Goal: Communication & Community: Answer question/provide support

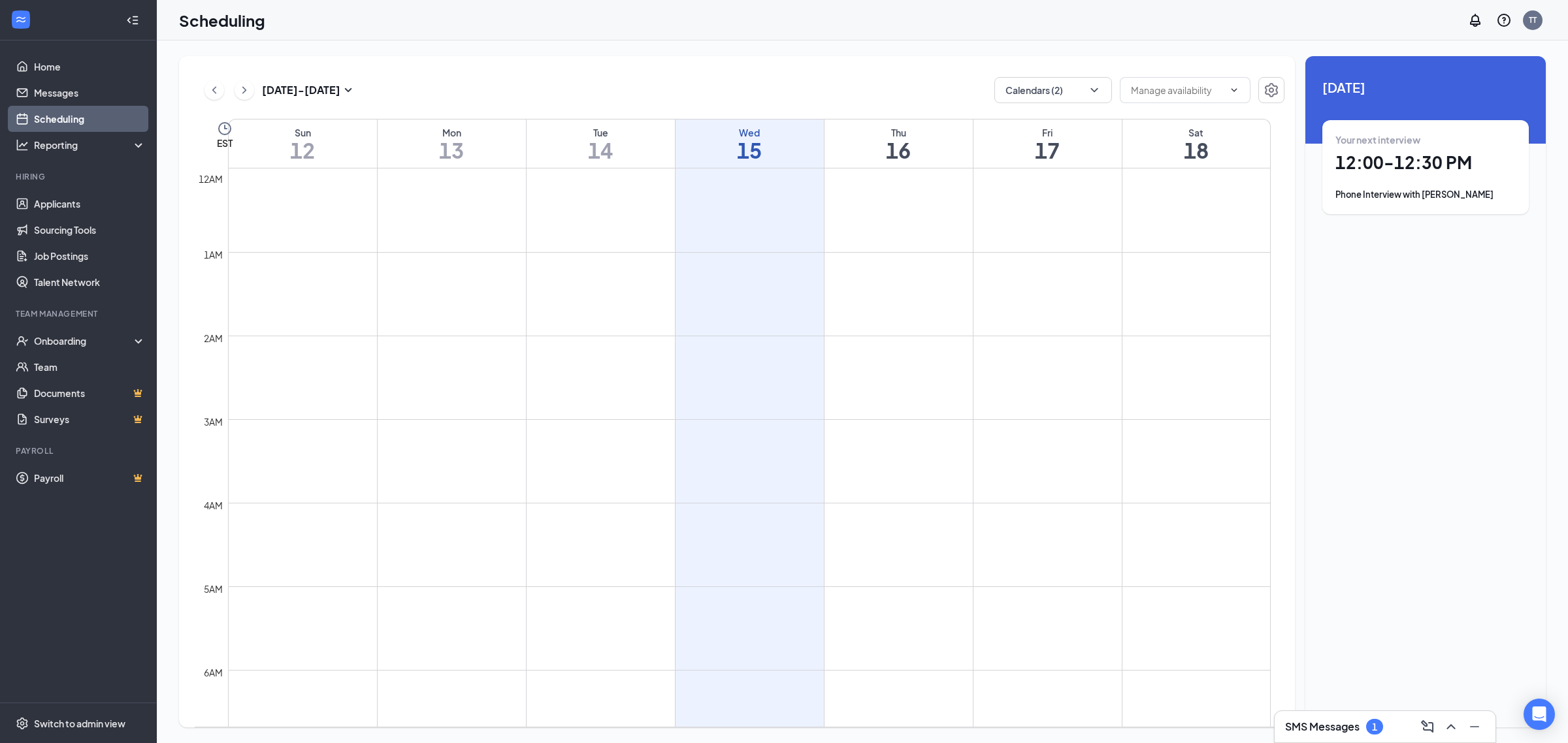
scroll to position [641, 0]
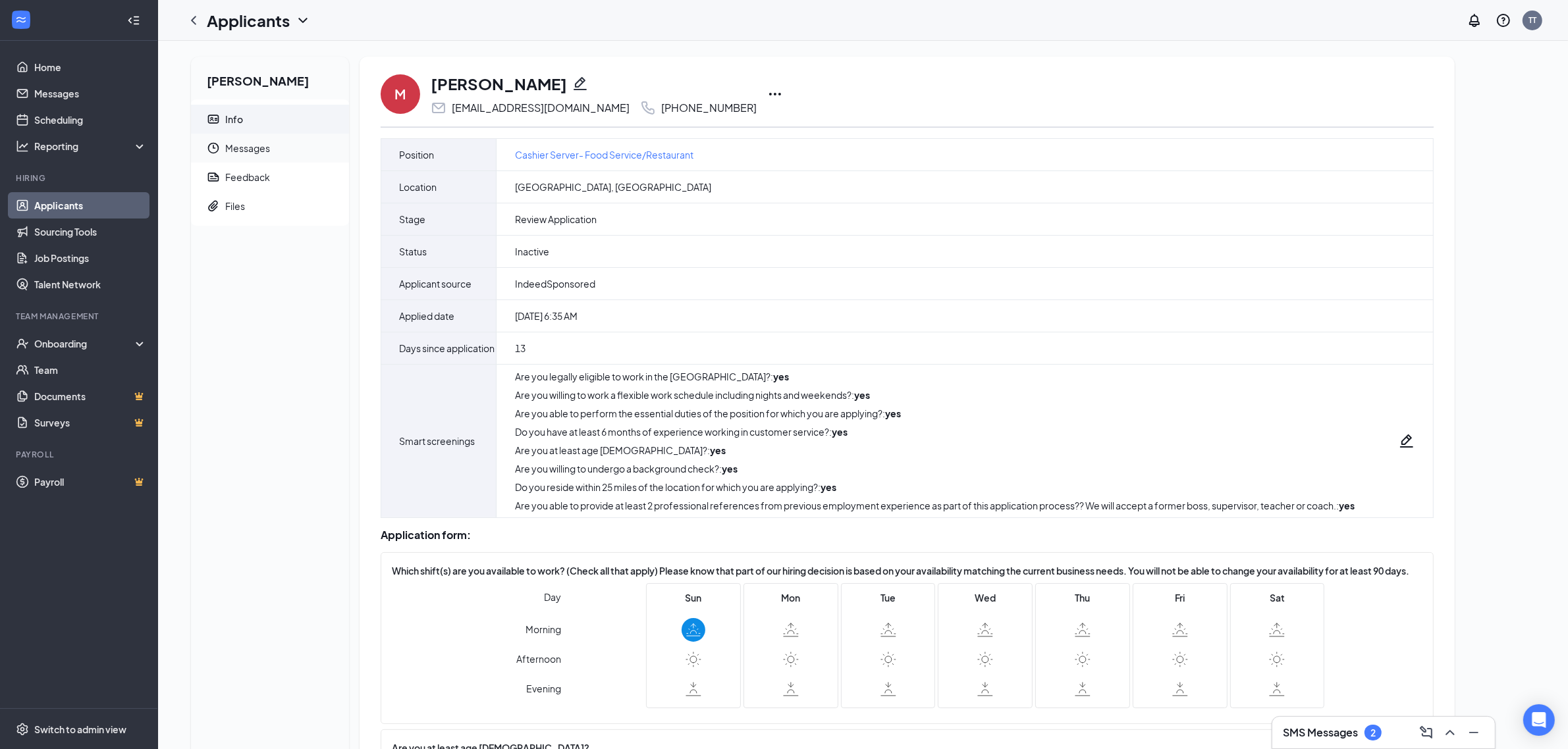
click at [254, 155] on span "Messages" at bounding box center [282, 148] width 113 height 29
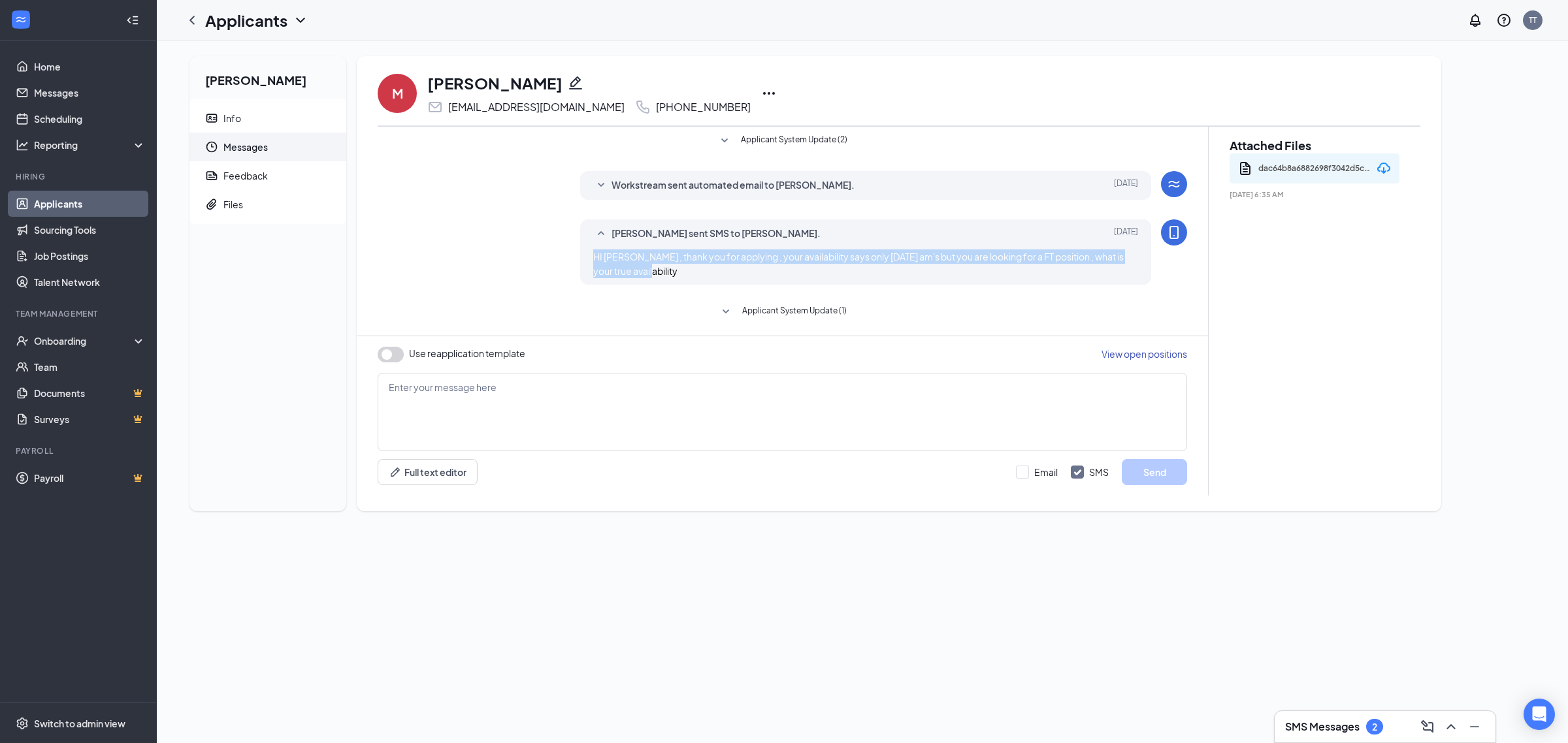
drag, startPoint x: 593, startPoint y: 257, endPoint x: 644, endPoint y: 272, distance: 53.2
click at [644, 272] on div "[PERSON_NAME] sent SMS to [PERSON_NAME]. [DATE] HI [PERSON_NAME] , thank you fo…" at bounding box center [866, 251] width 571 height 65
copy span "HI [PERSON_NAME] , thank you for applying , your availability says only [DATE] …"
click at [276, 113] on span "Info" at bounding box center [280, 118] width 113 height 29
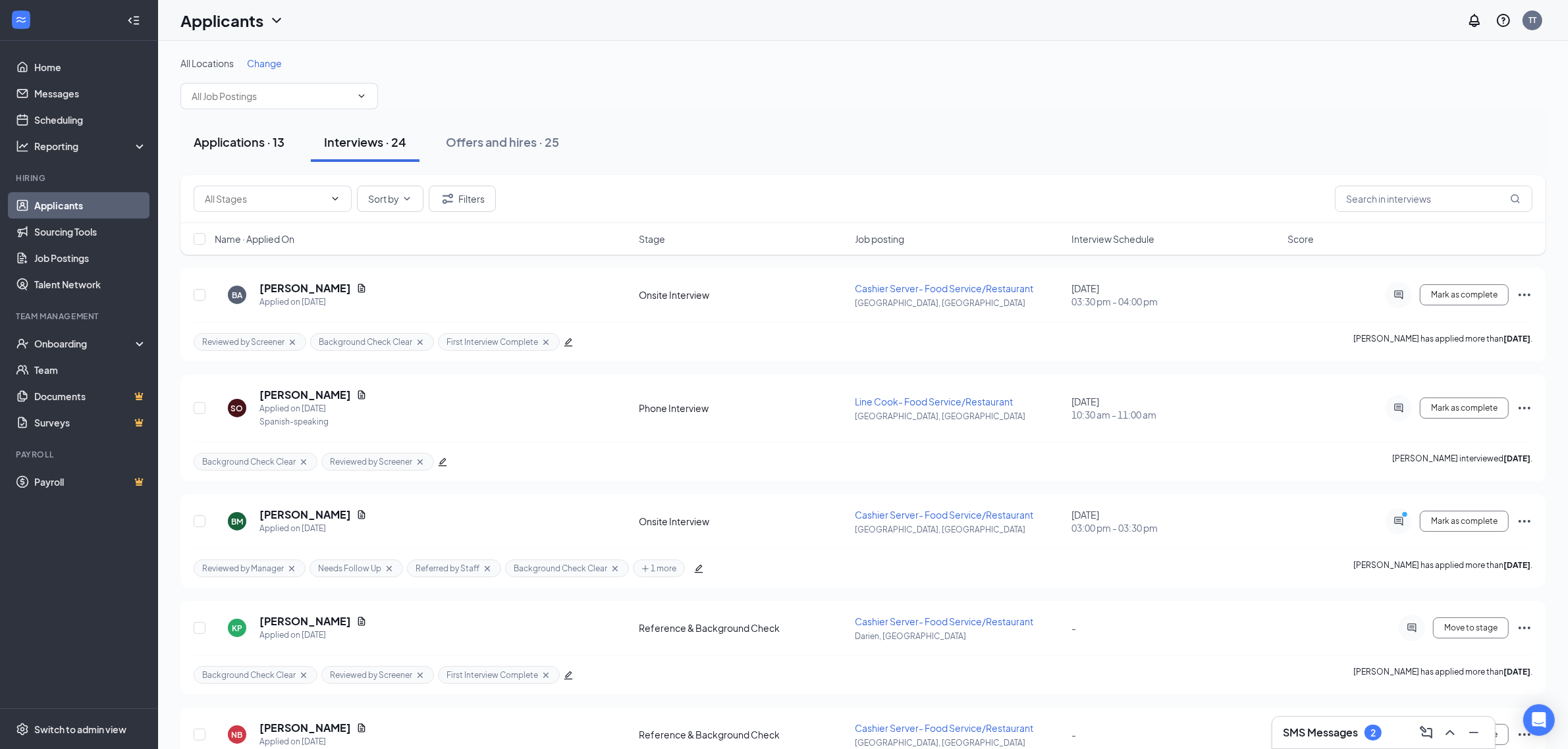
click at [275, 148] on div "Applications · 13" at bounding box center [239, 142] width 91 height 16
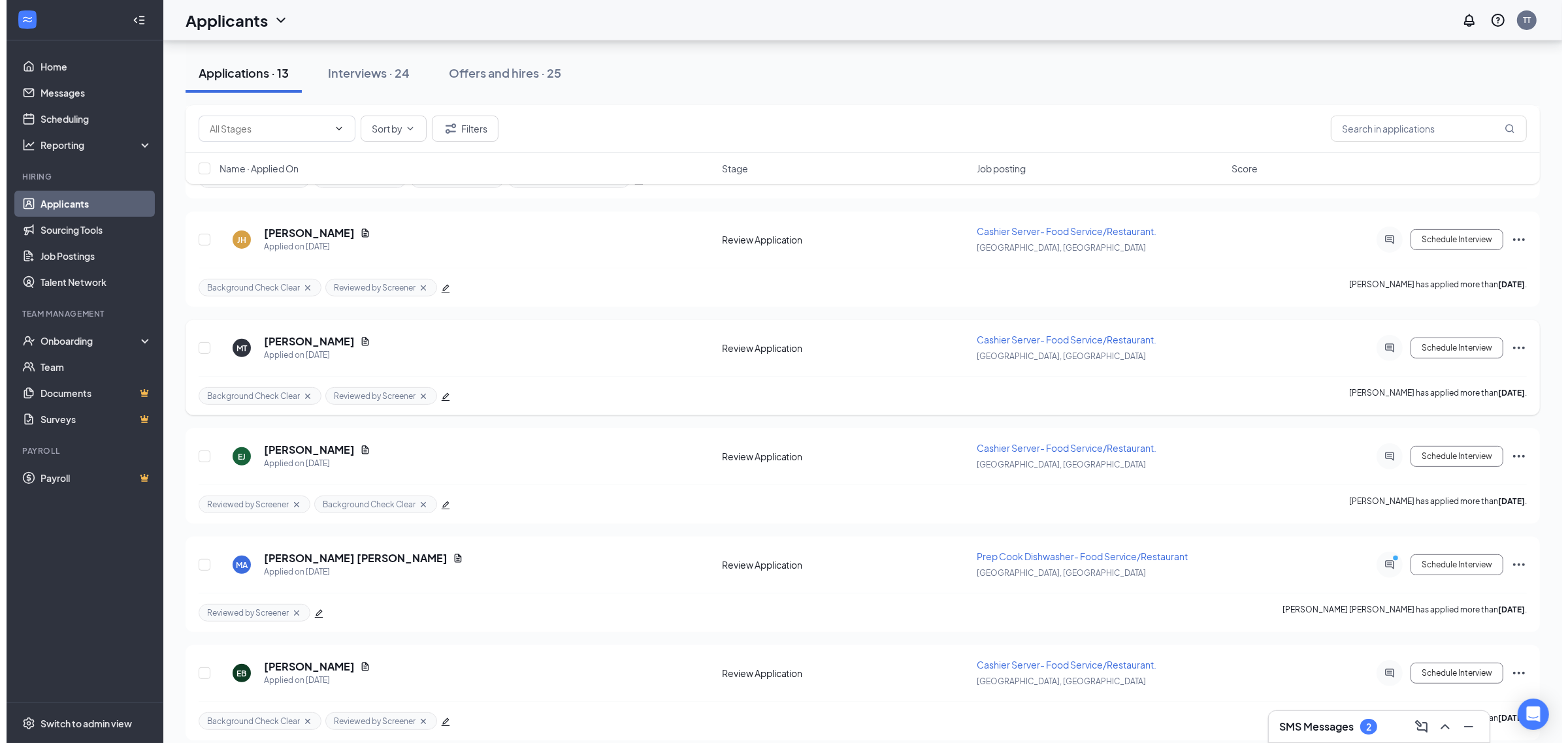
scroll to position [526, 0]
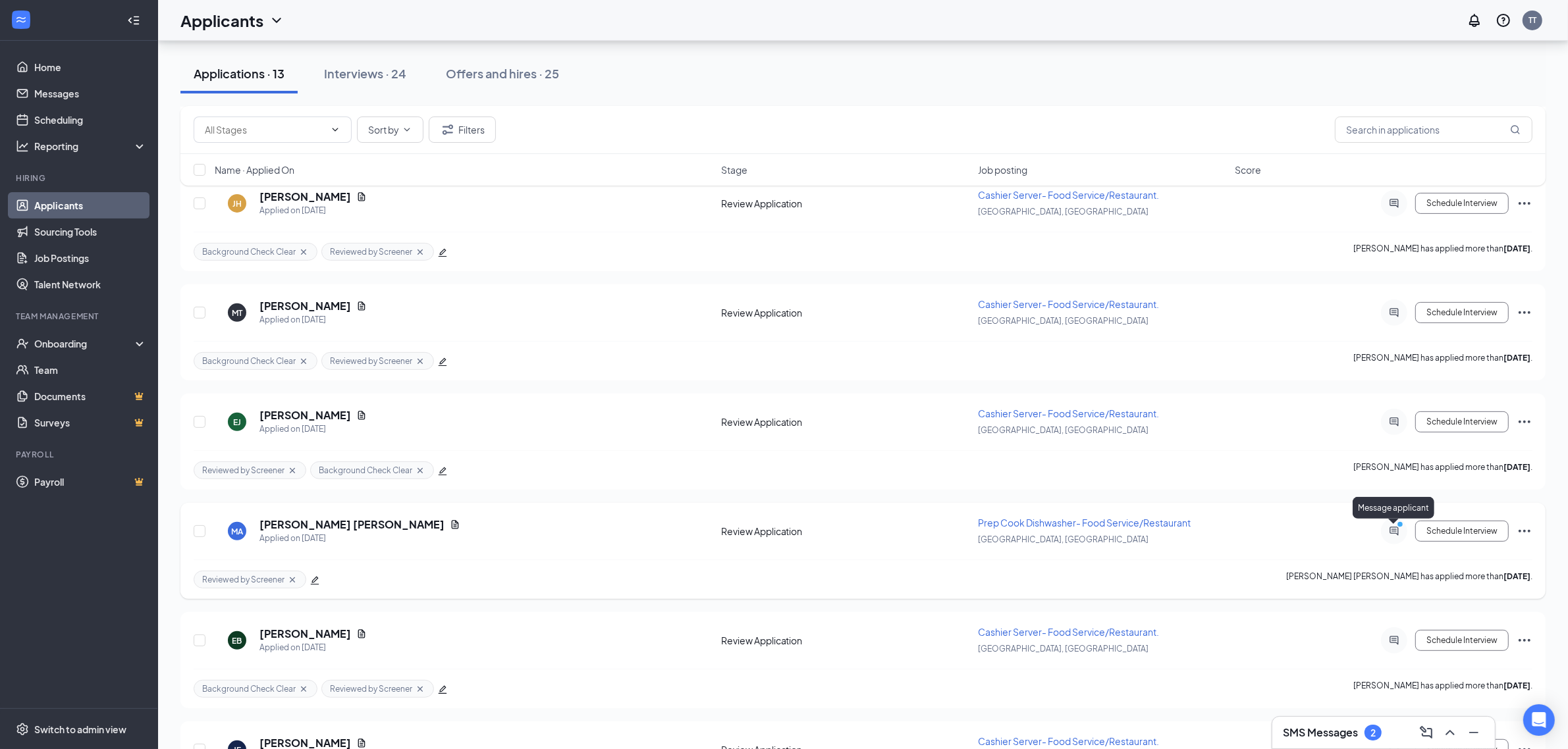
click at [1388, 534] on icon "ActiveChat" at bounding box center [1394, 531] width 16 height 11
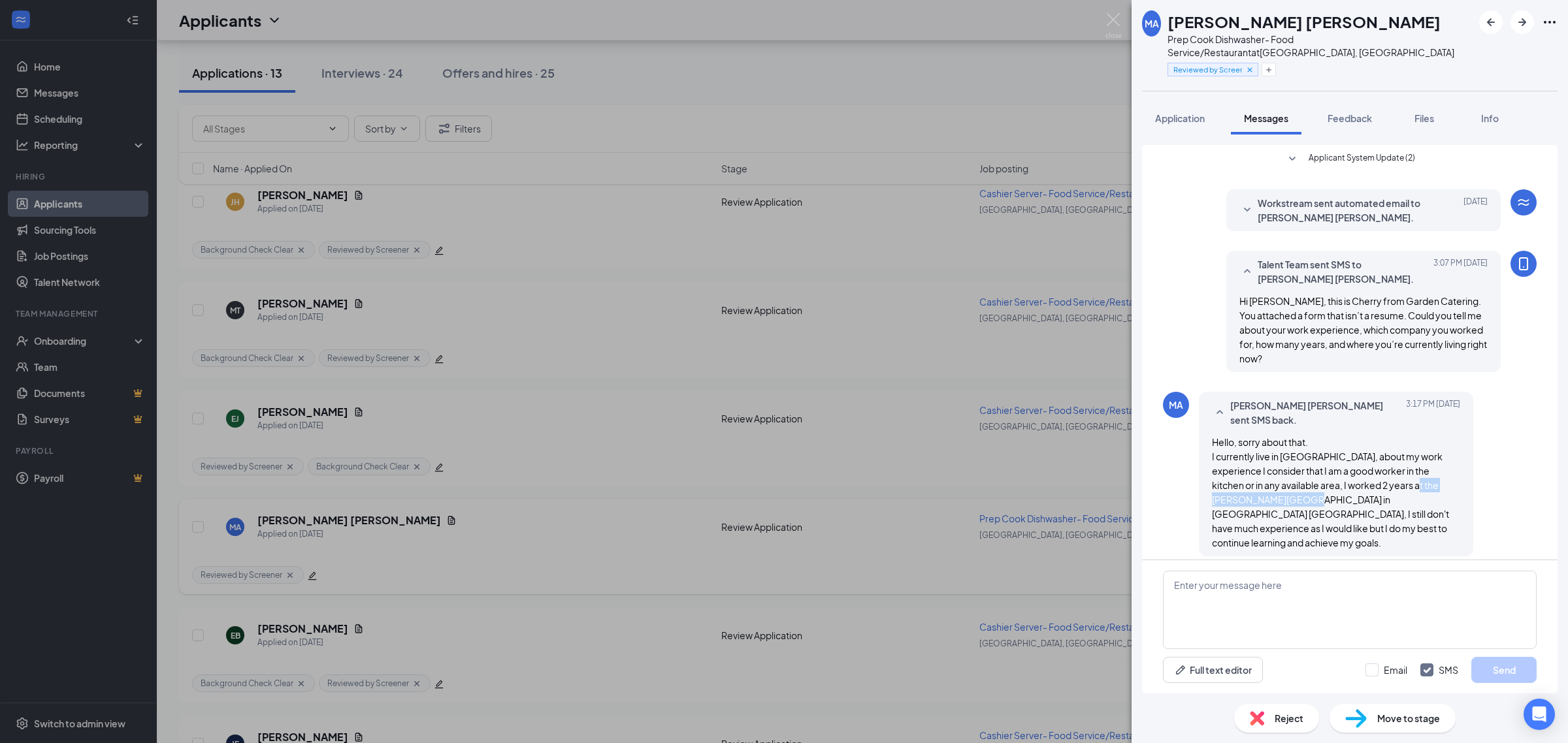
drag, startPoint x: 1372, startPoint y: 457, endPoint x: 1255, endPoint y: 471, distance: 117.8
click at [1255, 471] on span "Hello, sorry about that. I currently live in Stamford CT, about my work experie…" at bounding box center [1330, 492] width 237 height 112
copy span "Benoit Bistrot restaurant"
click at [1251, 605] on textarea at bounding box center [1349, 610] width 374 height 79
paste textarea "Thank you for your response. Do you have experience with grilling and frying?"
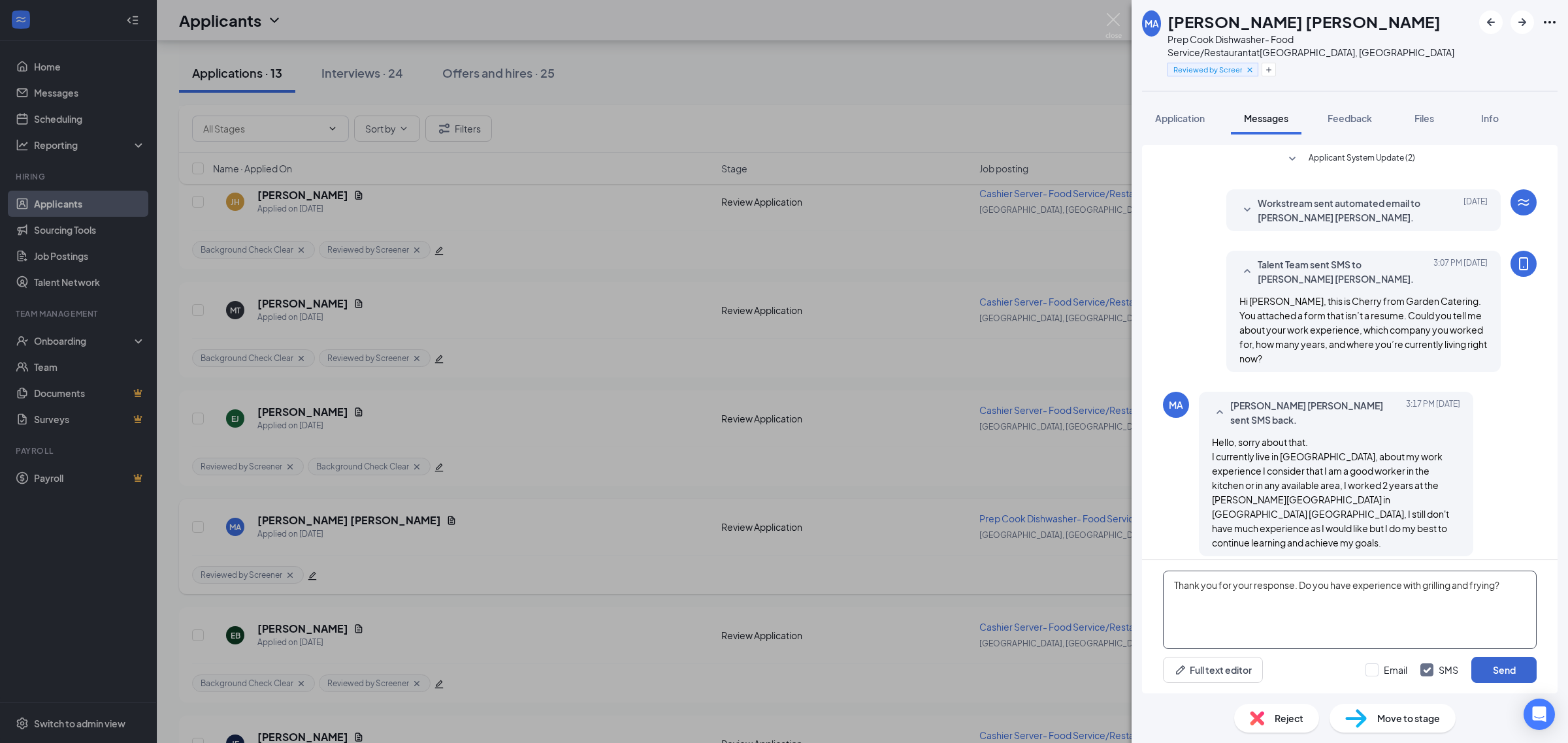
type textarea "Thank you for your response. Do you have experience with grilling and frying?"
click at [1524, 674] on button "Send" at bounding box center [1504, 670] width 65 height 27
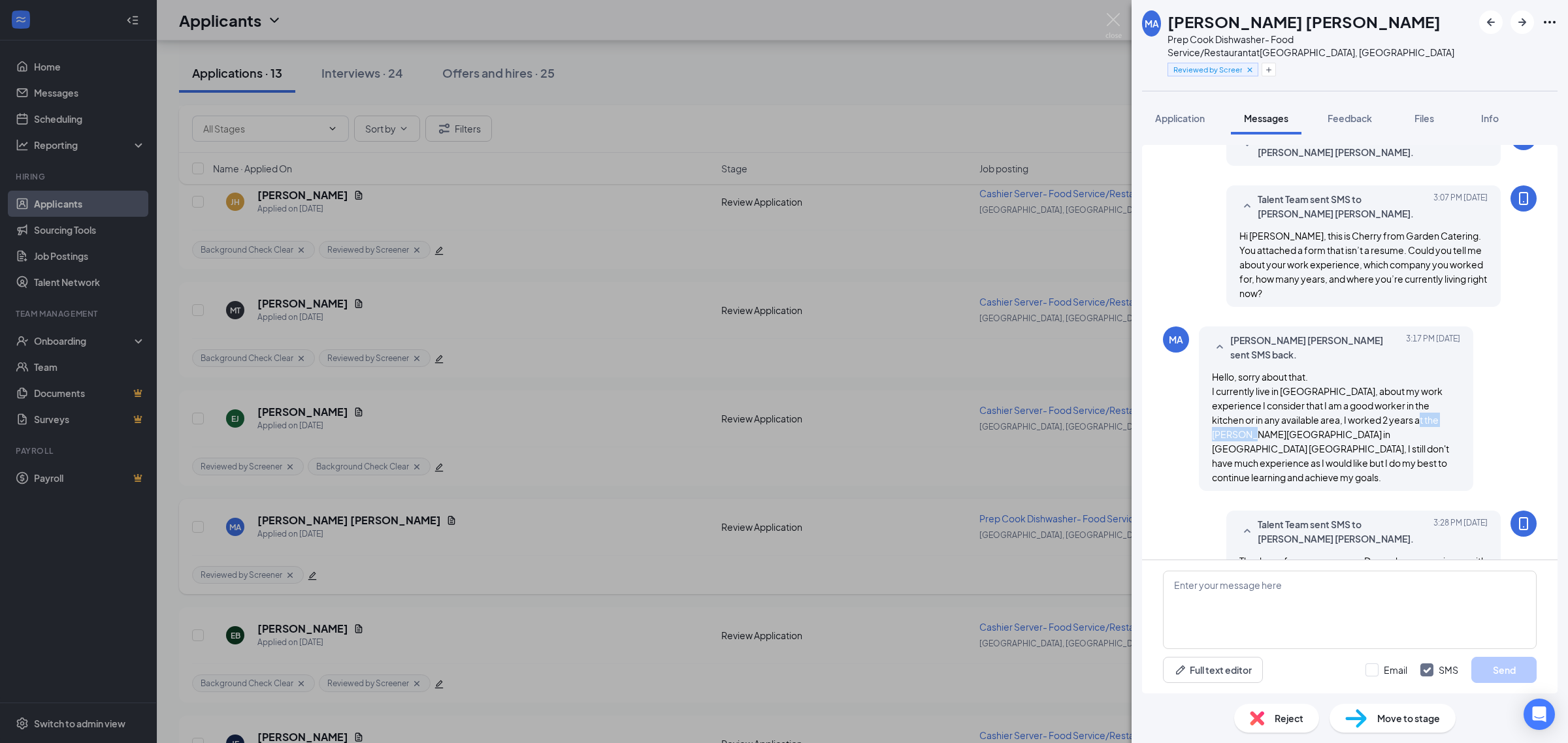
drag, startPoint x: 1372, startPoint y: 393, endPoint x: 1431, endPoint y: 389, distance: 59.1
click at [1431, 389] on span "Hello, sorry about that. I currently live in Stamford CT, about my work experie…" at bounding box center [1330, 427] width 237 height 112
copy span "Benoit Bistrot"
drag, startPoint x: 1177, startPoint y: 16, endPoint x: 1468, endPoint y: 30, distance: 291.3
click at [1468, 30] on div "MA MAX YEDIYACK ANASTACIO GALINDO Prep Cook Dishwasher- Food Service/Restaurant…" at bounding box center [1349, 45] width 436 height 91
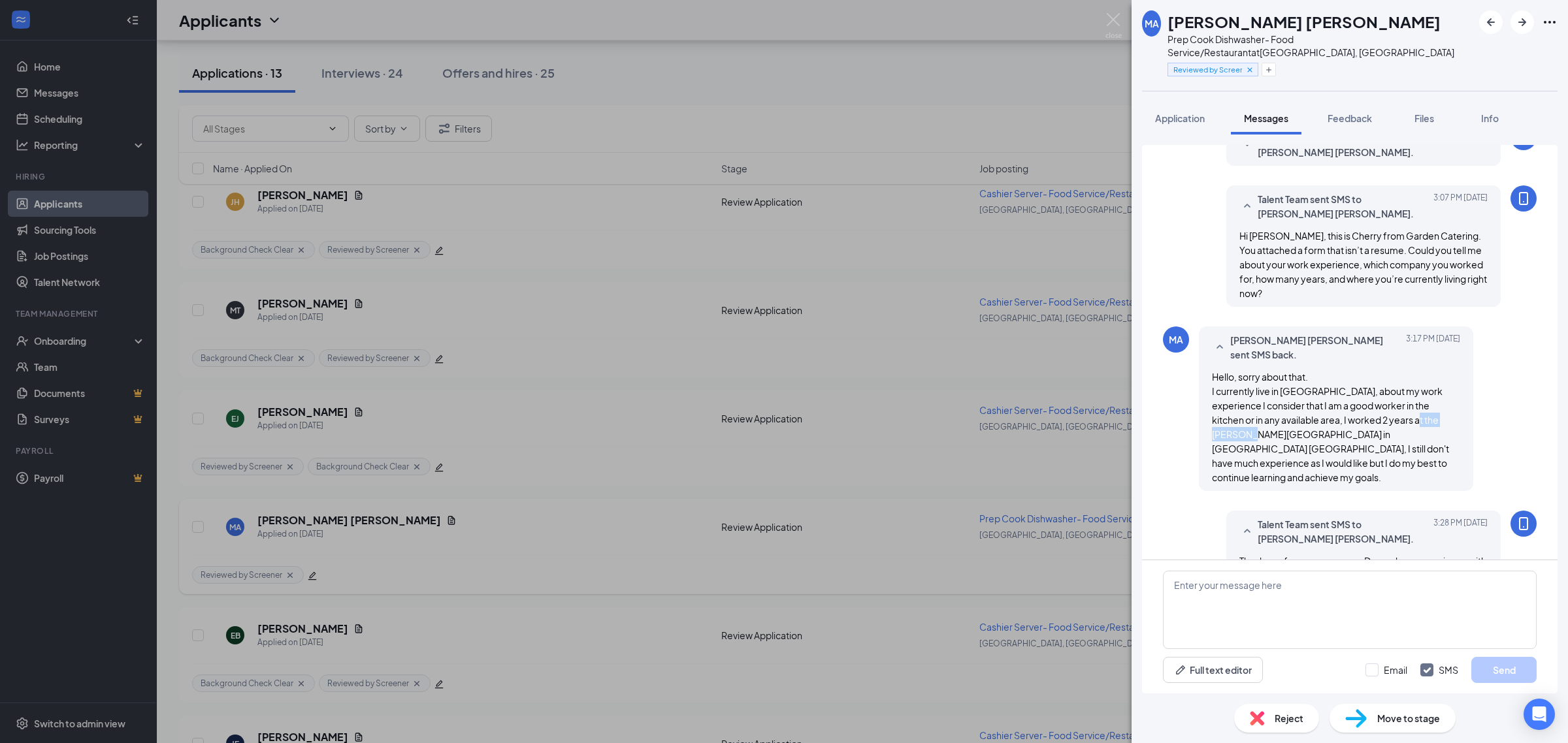
copy h1 "MAX YEDIYACK ANASTACIO GALINDO"
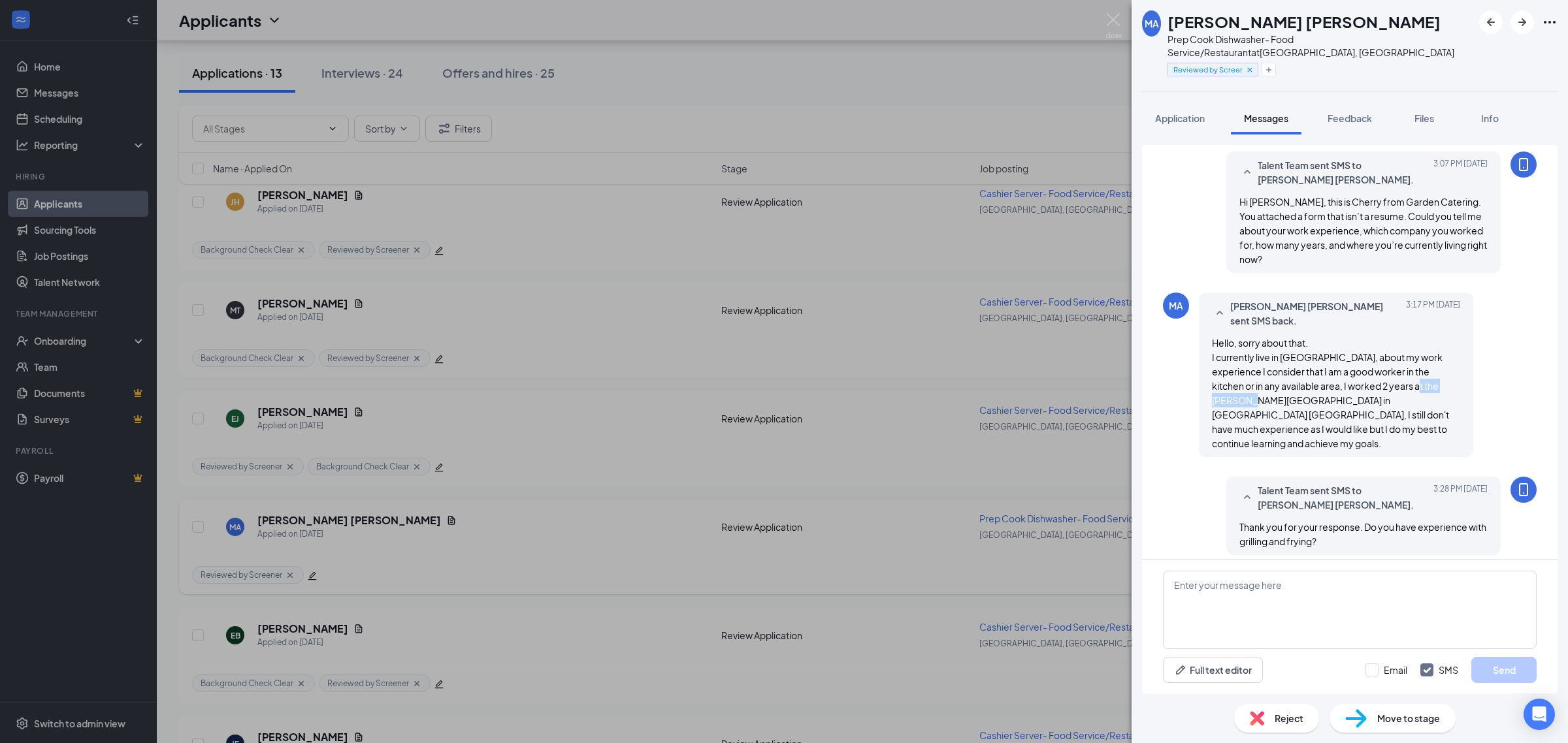
scroll to position [149, 0]
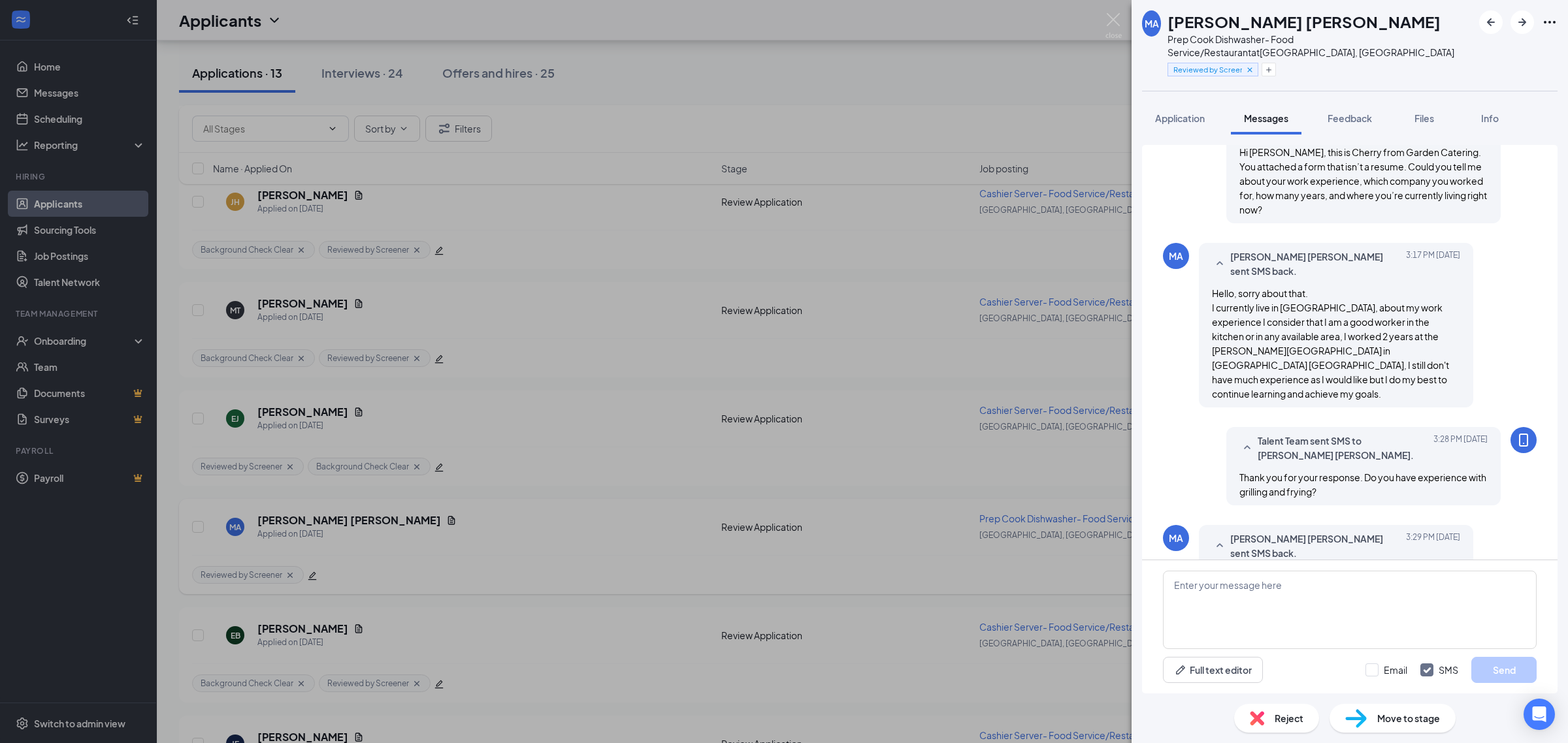
click at [1175, 427] on div "Talent Team sent SMS to MAX YEDIYACK ANASTACIO GALINDO. Today 3:28 PM Thank you…" at bounding box center [1349, 470] width 374 height 85
click at [1343, 602] on textarea at bounding box center [1349, 610] width 374 height 79
type textarea "Are you available for a phone interview tomorrow?"
click at [1512, 664] on button "Send" at bounding box center [1504, 670] width 65 height 27
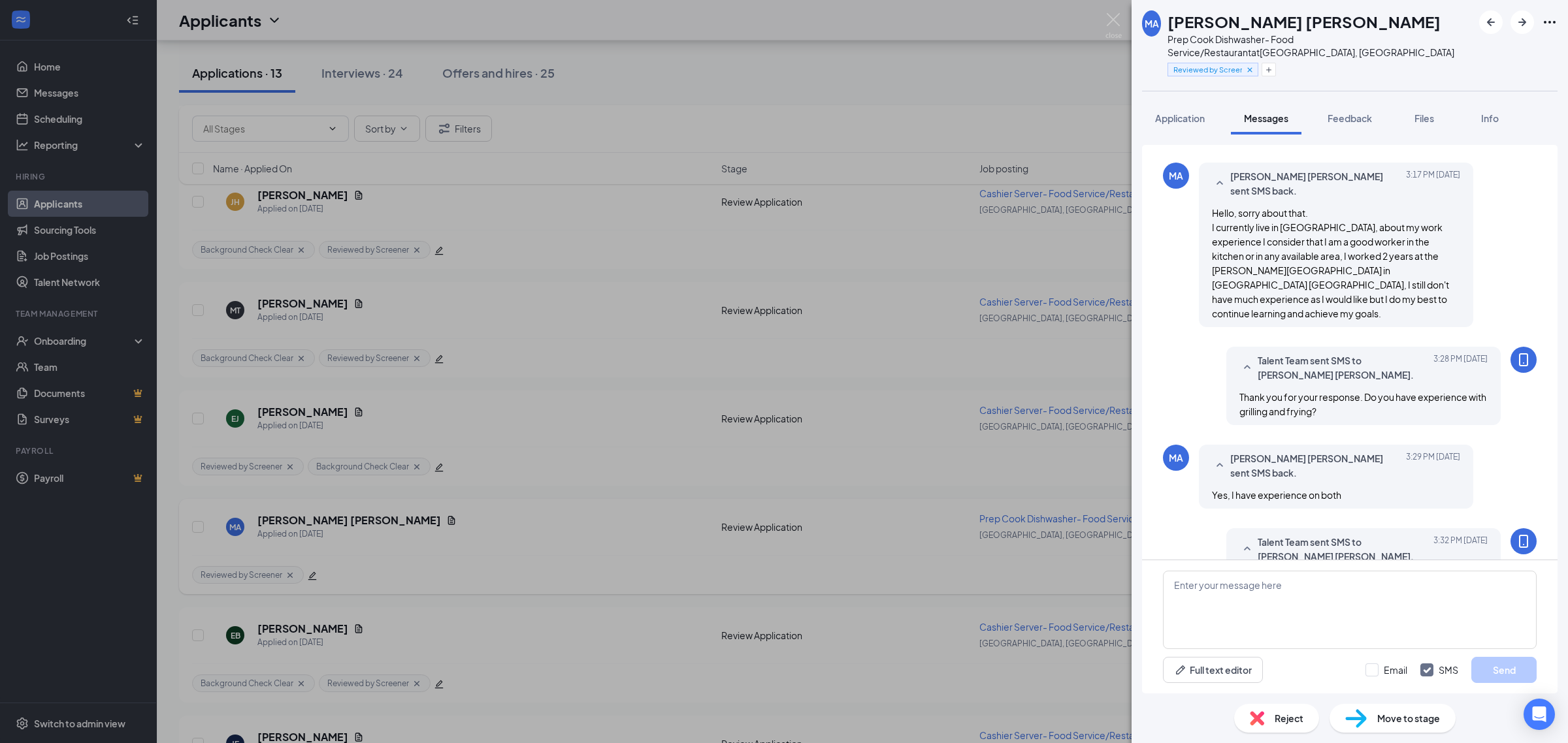
scroll to position [232, 0]
drag, startPoint x: 1172, startPoint y: 16, endPoint x: 1288, endPoint y: 9, distance: 116.2
click at [1288, 9] on div "MA MAX YEDIYACK ANASTACIO GALINDO Prep Cook Dishwasher- Food Service/Restaurant…" at bounding box center [1349, 45] width 436 height 91
copy h1 "MAX YEDIYACK"
click at [1276, 63] on button "button" at bounding box center [1269, 69] width 14 height 14
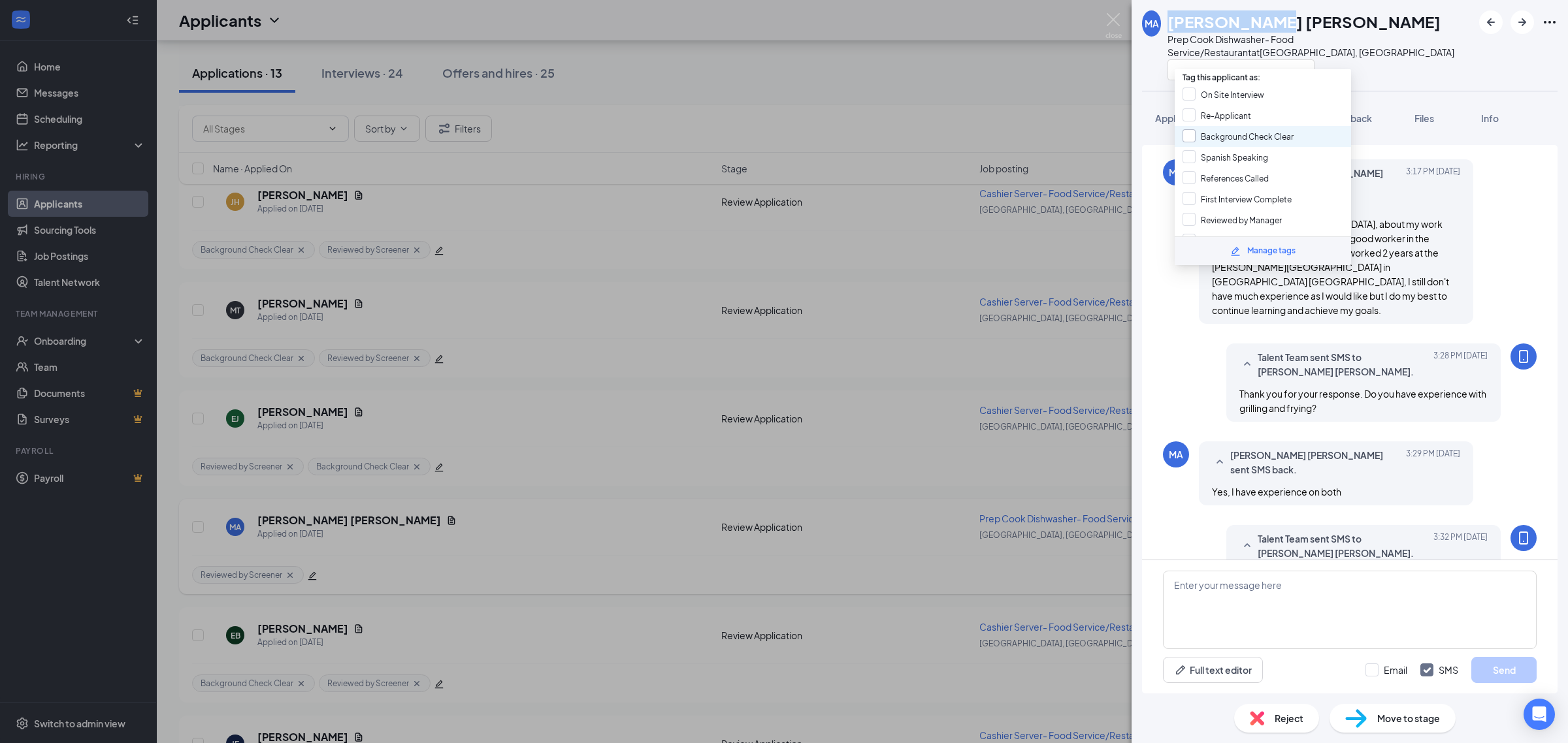
click at [1267, 135] on input "Background Check Clear" at bounding box center [1238, 137] width 111 height 14
checkbox input "true"
click at [1406, 70] on div "MA MAX YEDIYACK ANASTACIO GALINDO Prep Cook Dishwasher- Food Service/Restaurant…" at bounding box center [1349, 45] width 436 height 91
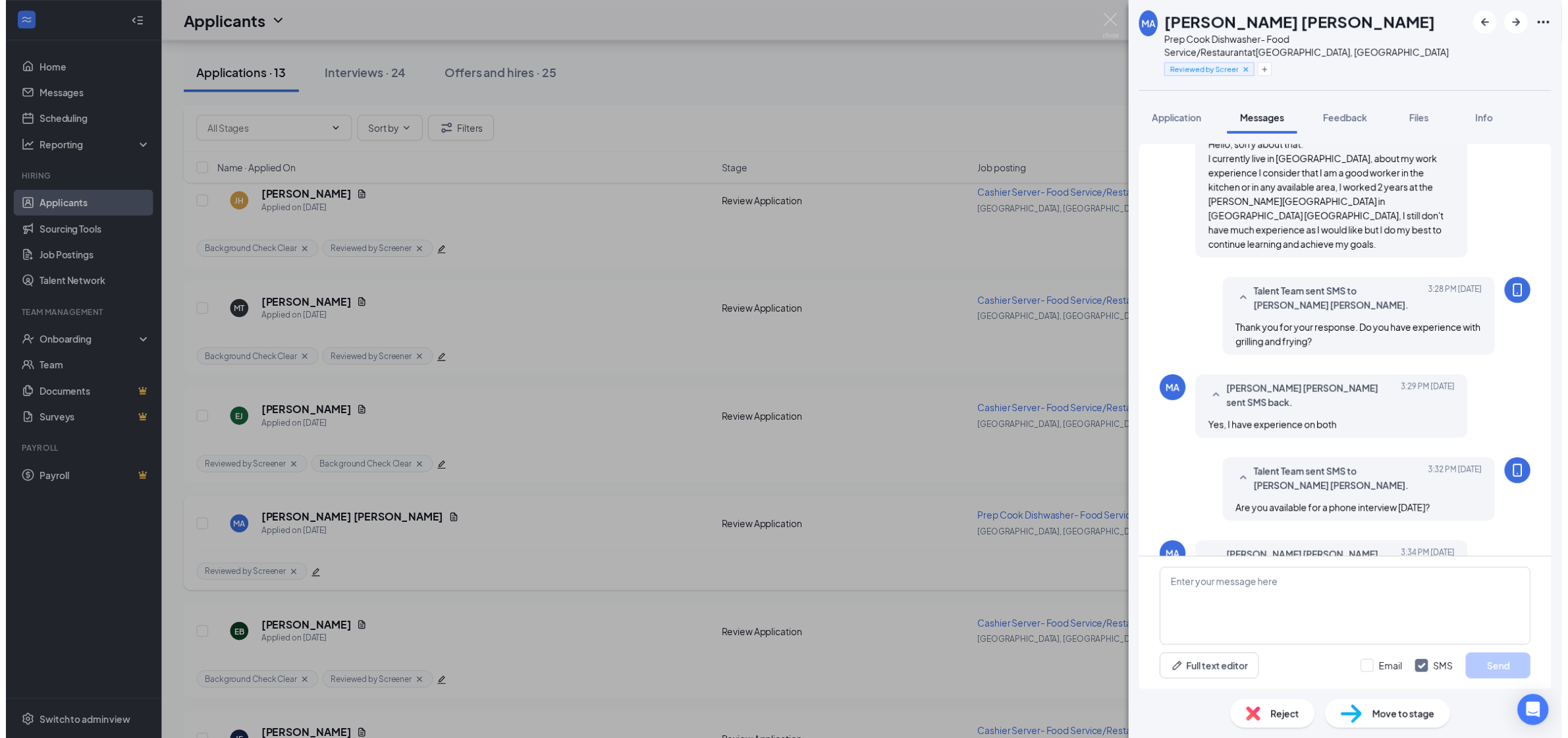
scroll to position [318, 0]
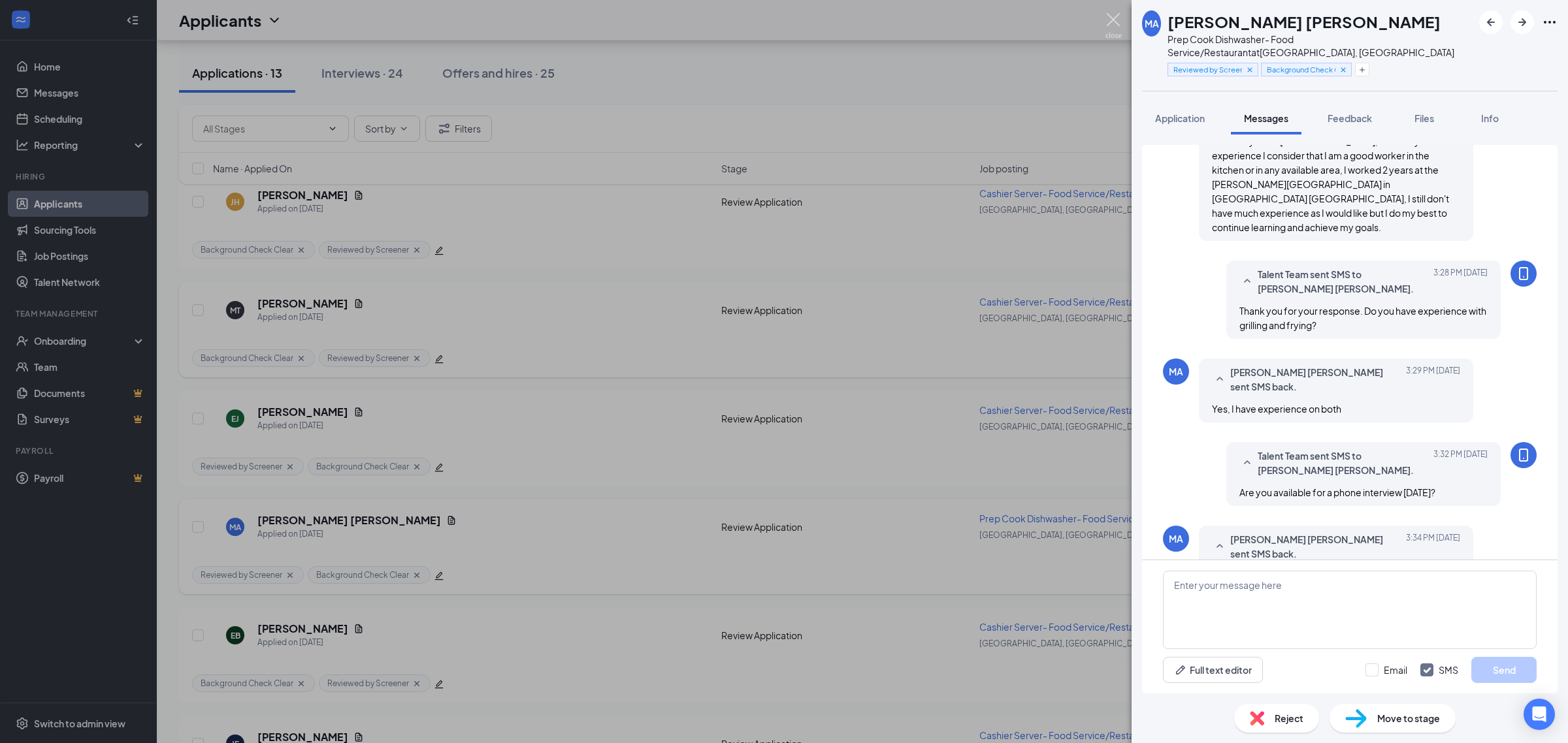
drag, startPoint x: 1112, startPoint y: 16, endPoint x: 698, endPoint y: 363, distance: 540.2
click at [1112, 15] on img at bounding box center [1114, 26] width 16 height 26
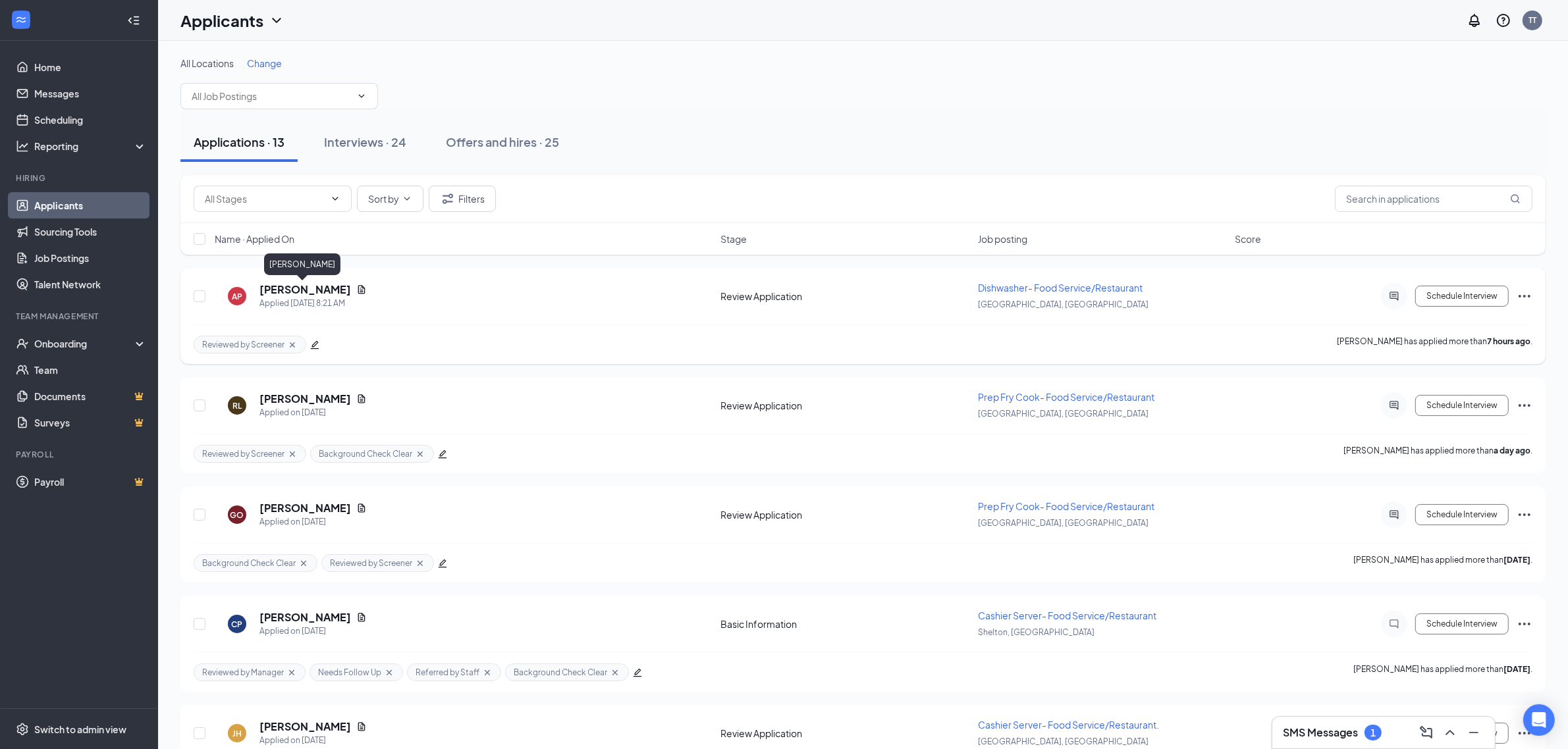
click at [316, 295] on h5 "Ayesha Pervaiz" at bounding box center [305, 290] width 92 height 15
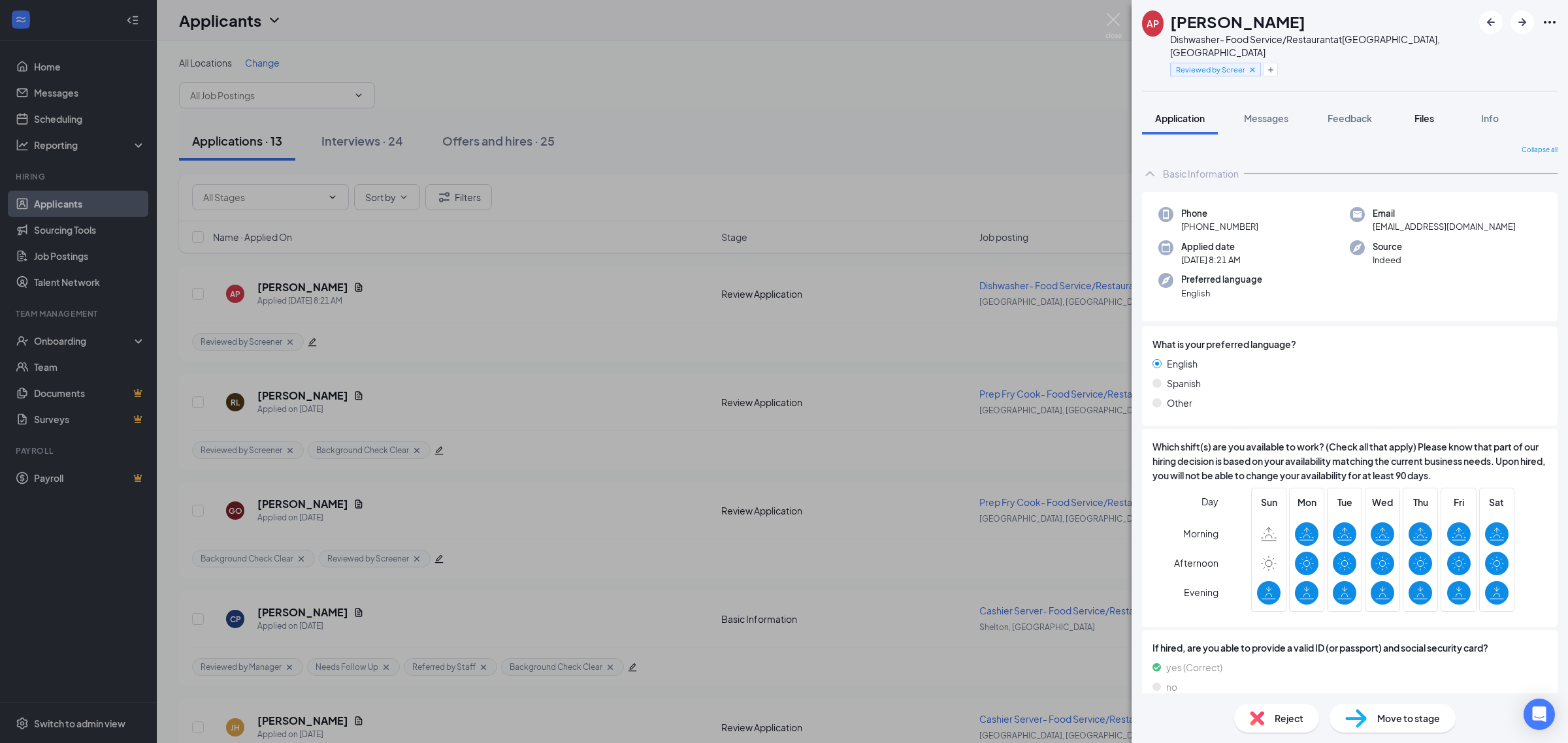
click at [1418, 112] on span "Files" at bounding box center [1424, 118] width 19 height 12
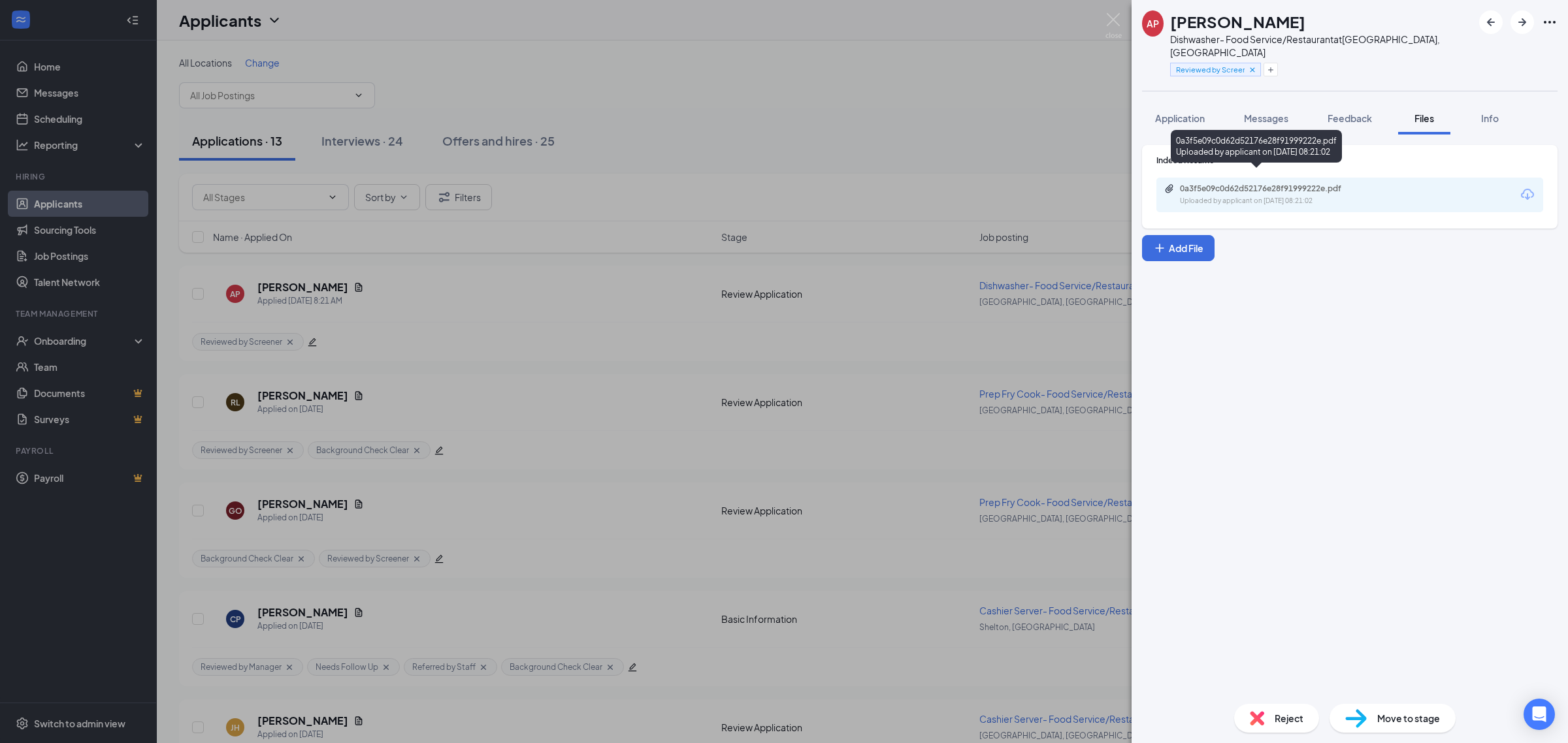
click at [1337, 183] on div "0a3f5e09c0d62d52176e28f91999222e.pdf" at bounding box center [1271, 188] width 183 height 10
click at [1120, 23] on img at bounding box center [1114, 26] width 16 height 26
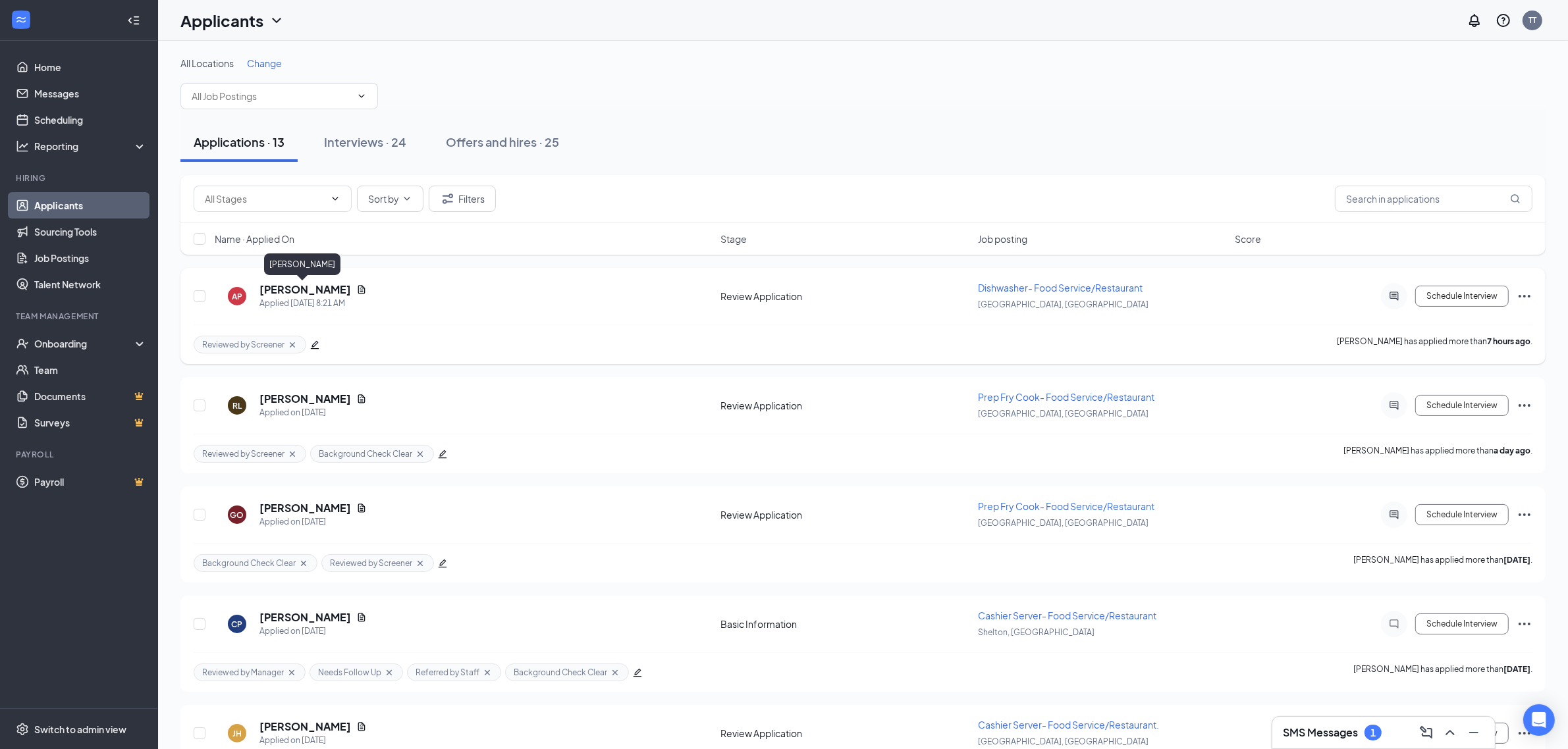
click at [321, 288] on h5 "Ayesha Pervaiz" at bounding box center [305, 290] width 92 height 15
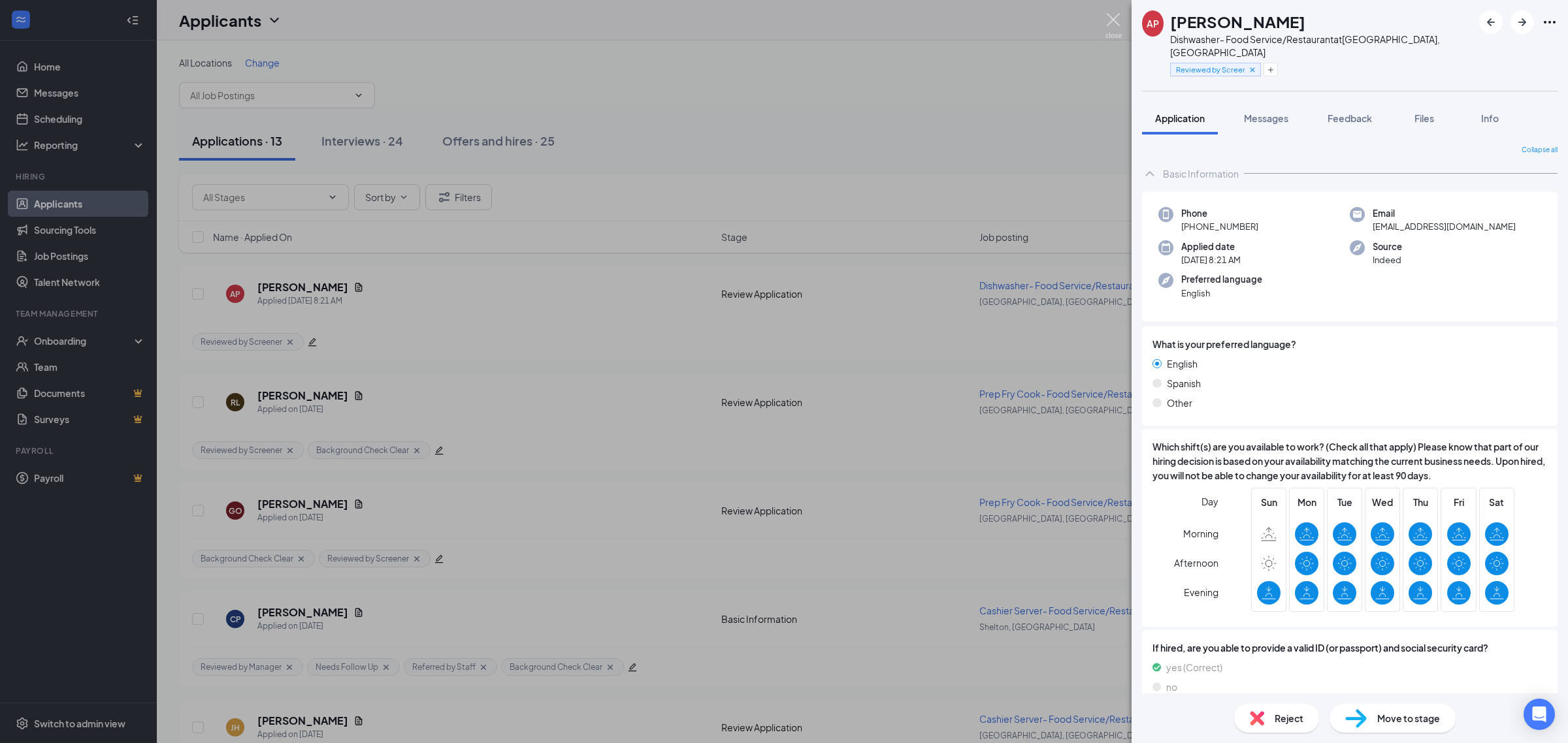
click at [1119, 21] on img at bounding box center [1114, 26] width 16 height 26
